Goal: Share content

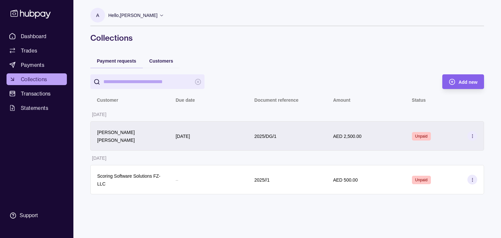
click at [474, 134] on icon at bounding box center [472, 136] width 5 height 5
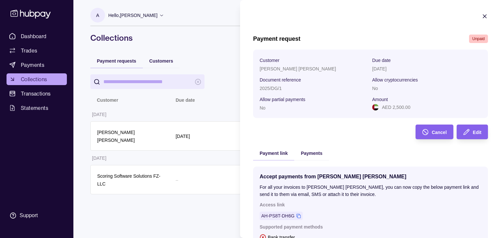
scroll to position [93, 0]
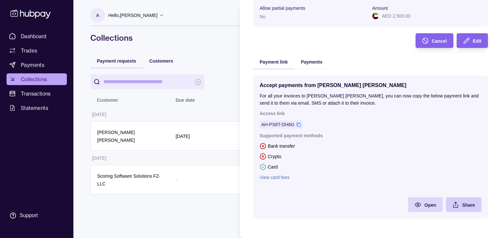
click at [463, 204] on span "Share" at bounding box center [469, 205] width 13 height 5
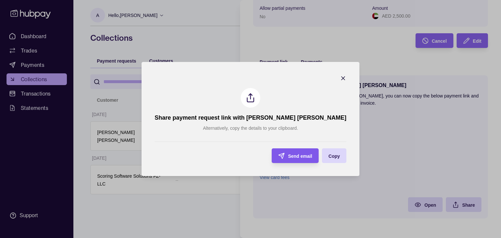
click at [269, 156] on div "Send email" at bounding box center [291, 156] width 44 height 15
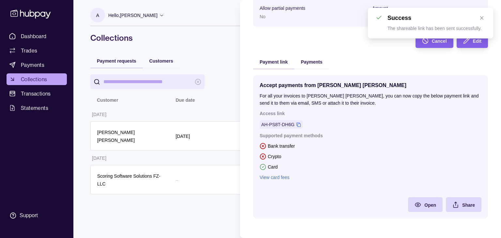
click at [463, 213] on section "Accept payments from Daniel Ferreira Gomez For all your invoices to Daniel Ferr…" at bounding box center [370, 146] width 235 height 143
click at [463, 207] on span "Share" at bounding box center [469, 205] width 13 height 5
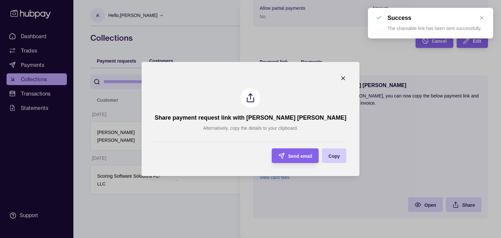
click at [329, 157] on span "Copy" at bounding box center [334, 156] width 11 height 5
